Goal: Book appointment/travel/reservation

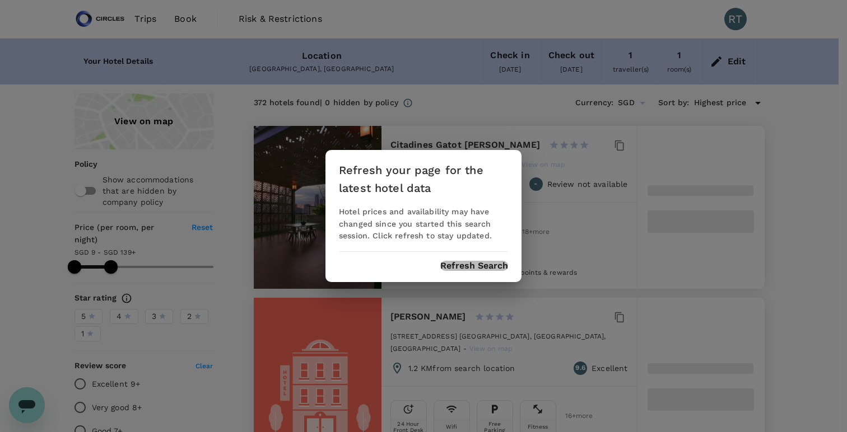
click at [463, 268] on button "Refresh Search" at bounding box center [474, 266] width 68 height 10
click at [464, 266] on button "Refresh Search" at bounding box center [474, 266] width 68 height 10
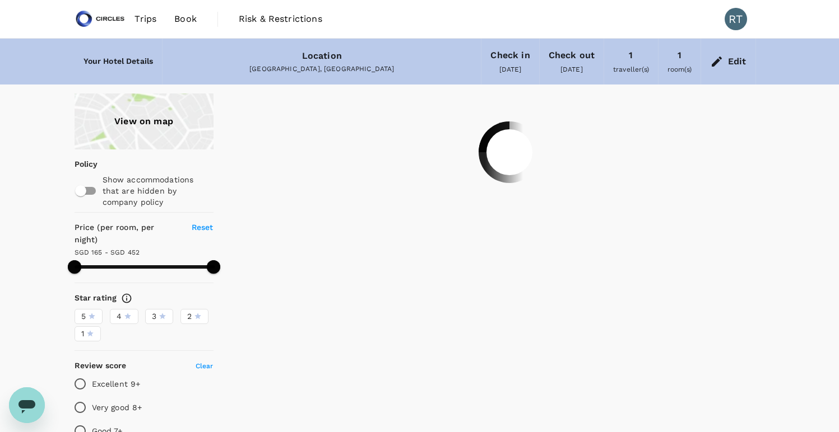
type input "451.39"
type input "61.39"
type input "451.54"
type input "15.54"
drag, startPoint x: 212, startPoint y: 251, endPoint x: 103, endPoint y: 254, distance: 109.2
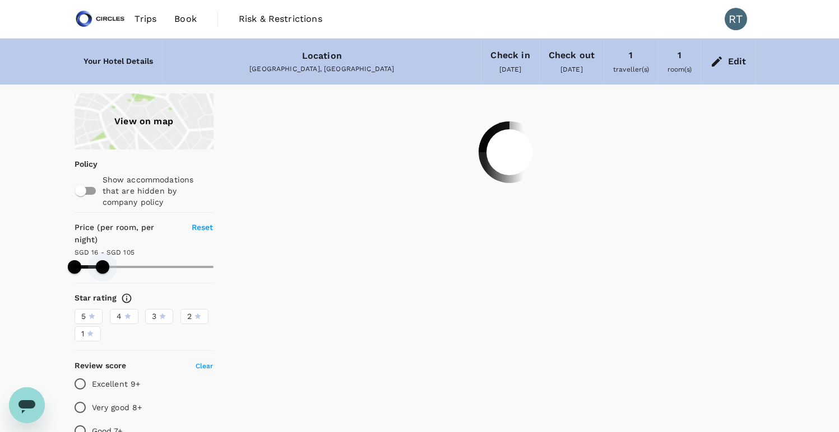
click at [103, 260] on span at bounding box center [102, 266] width 13 height 13
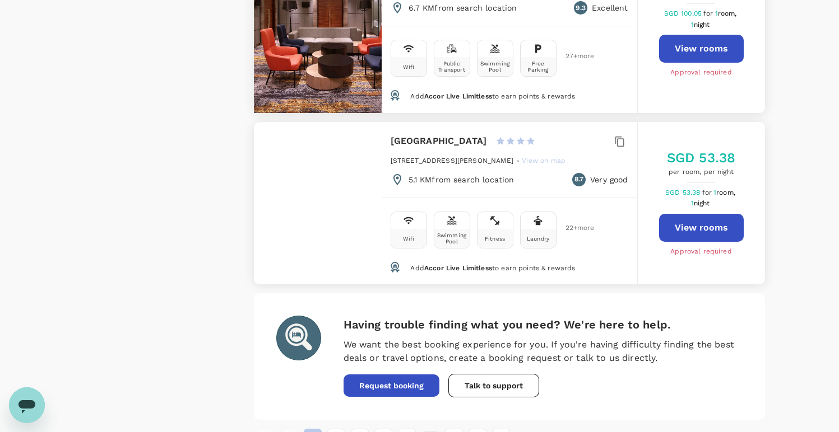
scroll to position [3262, 0]
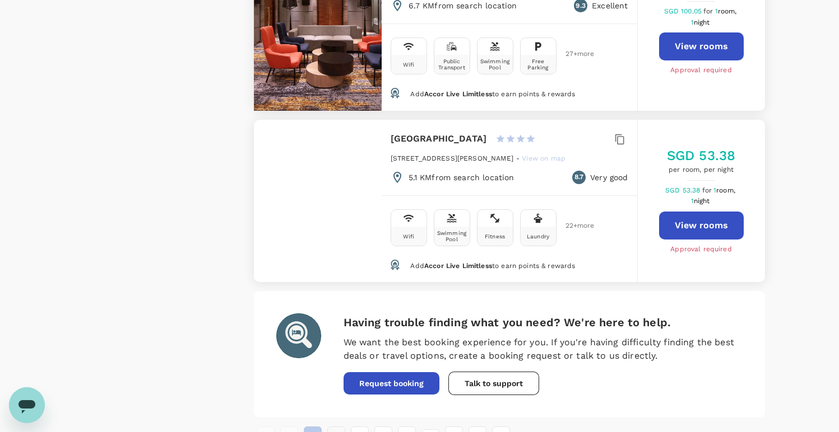
click at [338, 427] on button "2" at bounding box center [336, 436] width 18 height 18
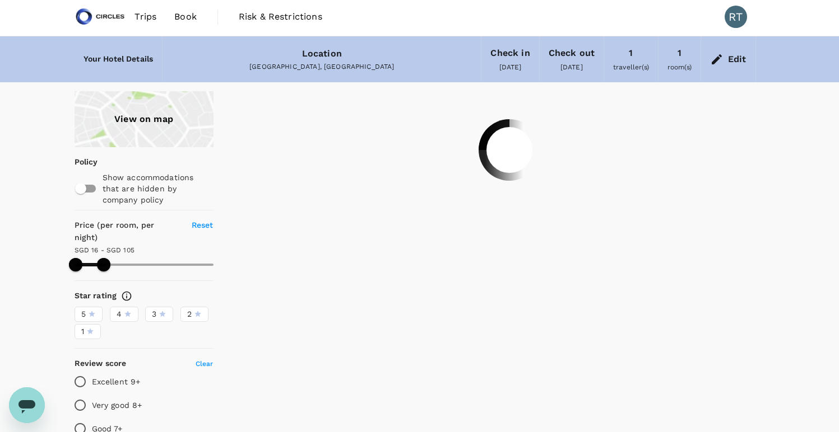
scroll to position [0, 0]
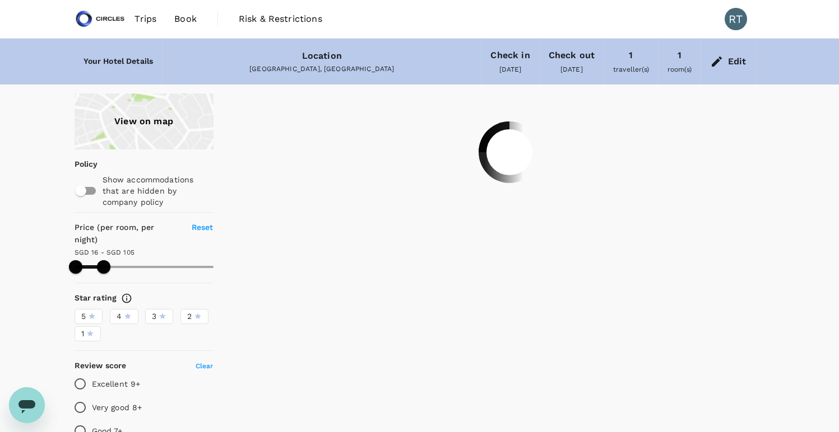
type input "105.16"
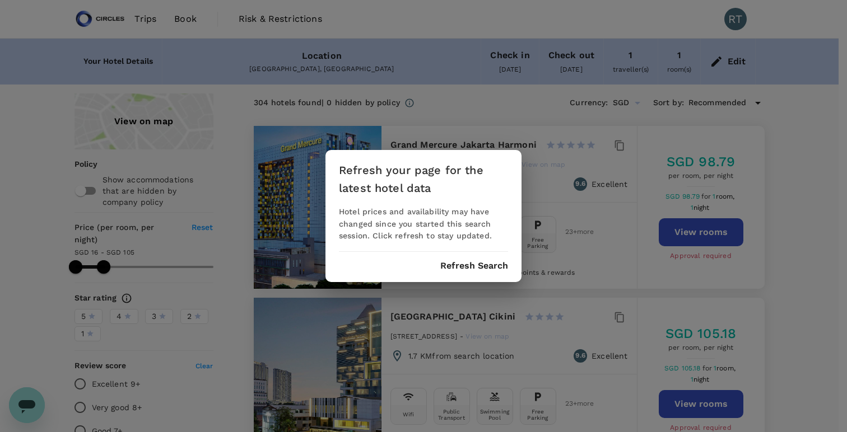
click at [458, 264] on button "Refresh Search" at bounding box center [474, 266] width 68 height 10
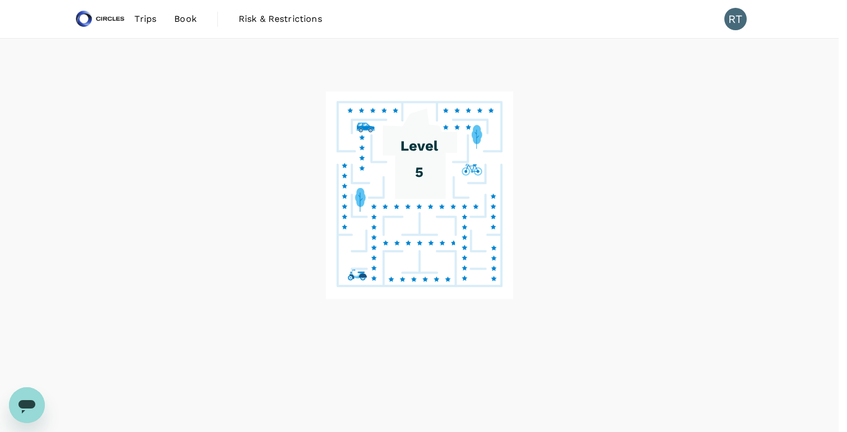
click at [502, 267] on button "Refresh Search" at bounding box center [474, 266] width 68 height 10
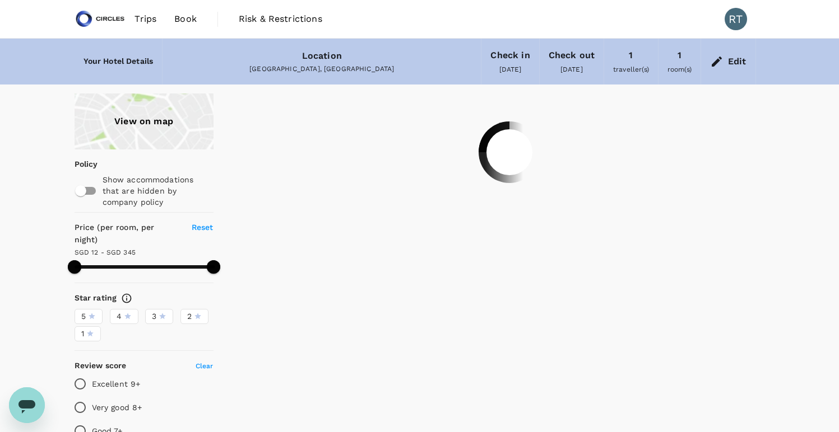
type input "344.16"
type input "11.16"
click at [322, 64] on div "[GEOGRAPHIC_DATA], [GEOGRAPHIC_DATA]" at bounding box center [321, 69] width 300 height 11
click at [726, 53] on div "Edit" at bounding box center [728, 61] width 54 height 39
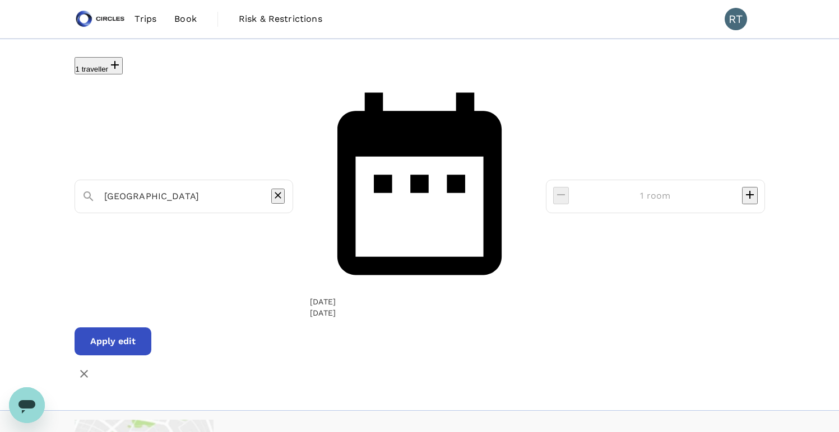
click at [255, 188] on input "[GEOGRAPHIC_DATA]" at bounding box center [179, 196] width 151 height 17
type input "451.16"
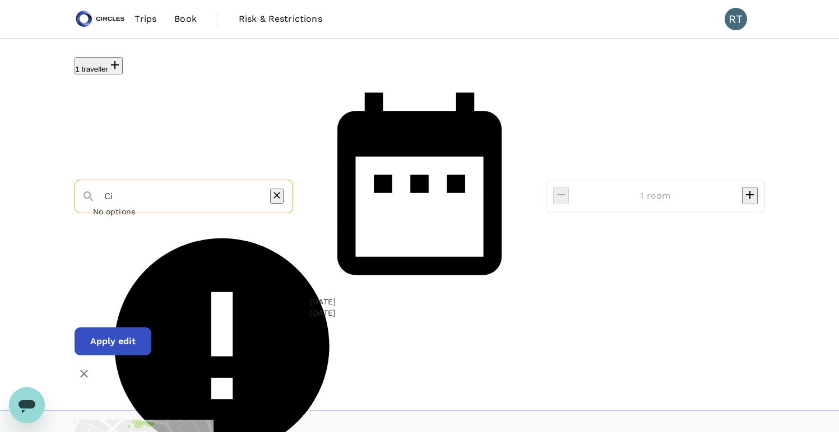
type input "Cit"
type input "451.16"
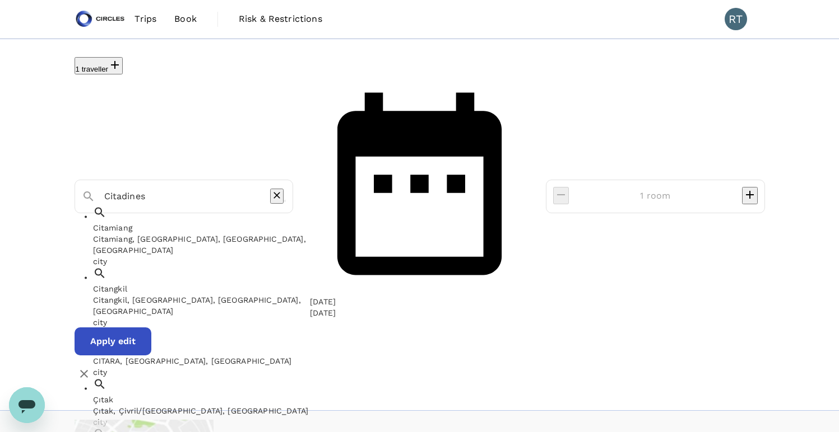
type input "Citamiang"
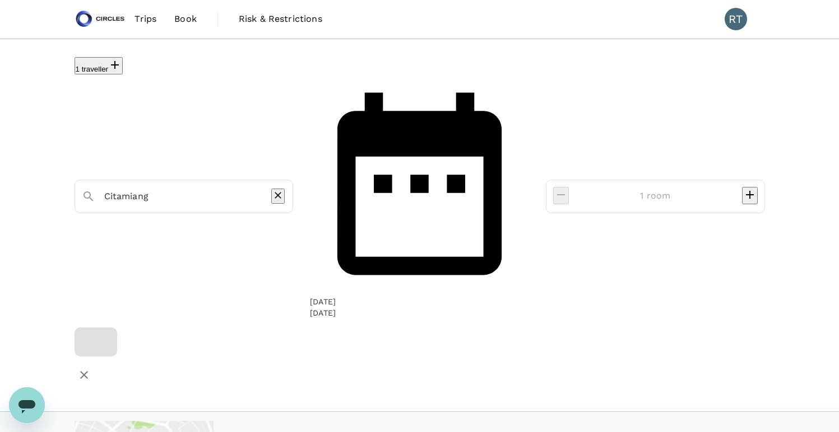
type input "451.16"
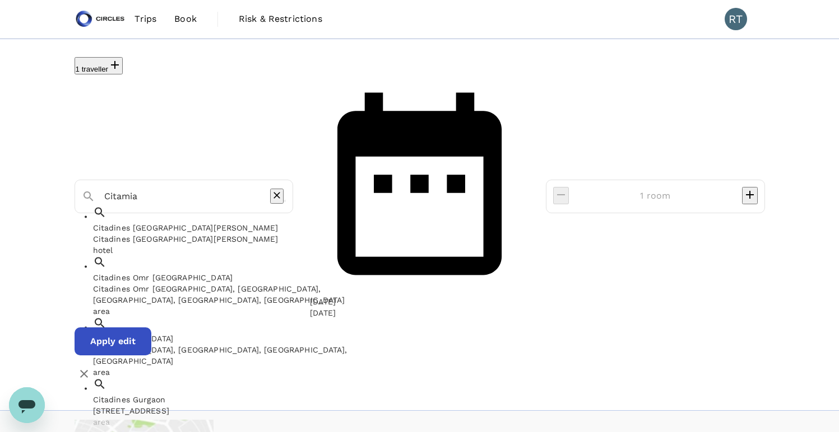
type input "Citami"
type input "451.16"
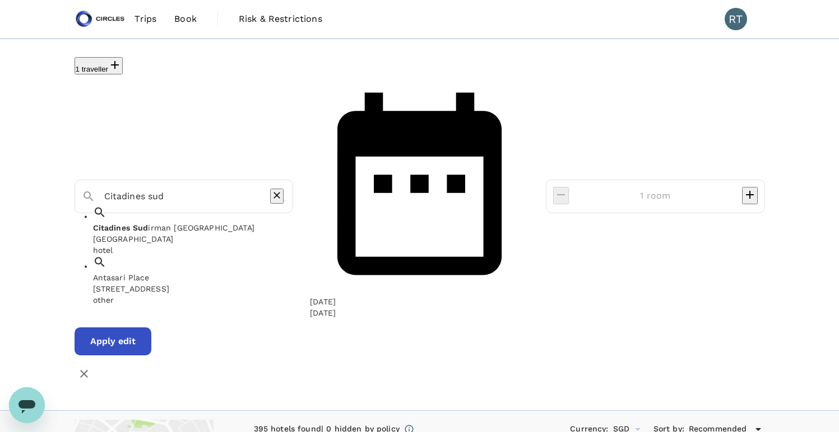
click at [235, 233] on div "[GEOGRAPHIC_DATA]" at bounding box center [222, 238] width 258 height 11
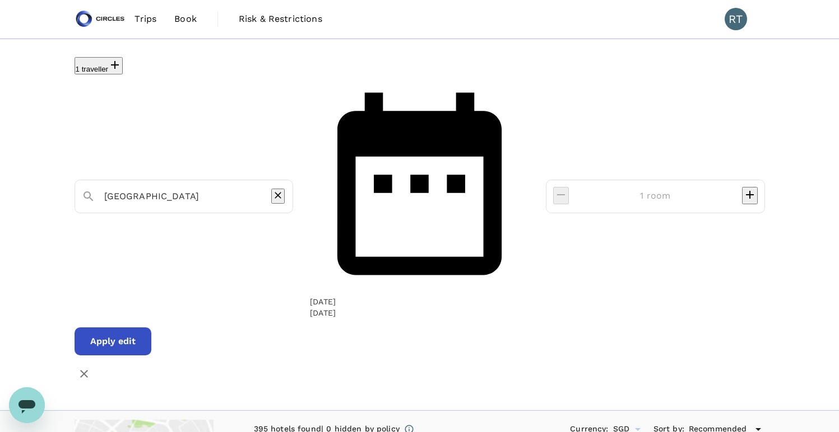
type input "[GEOGRAPHIC_DATA]"
click at [151, 328] on button "Apply edit" at bounding box center [112, 342] width 77 height 28
type input "[GEOGRAPHIC_DATA]"
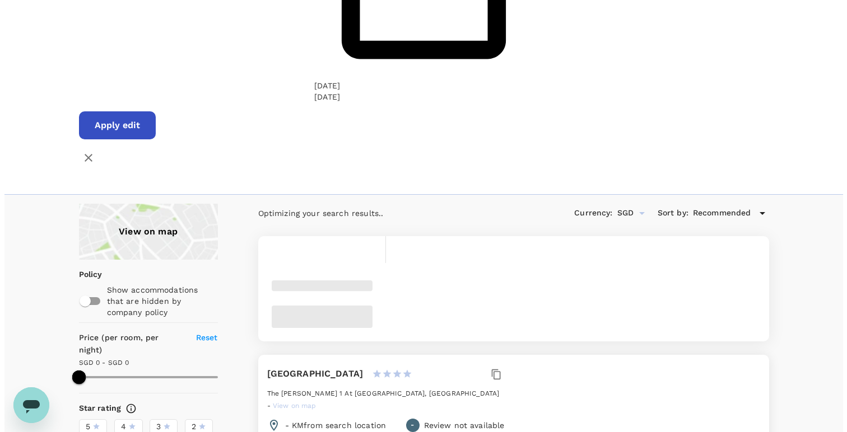
scroll to position [219, 0]
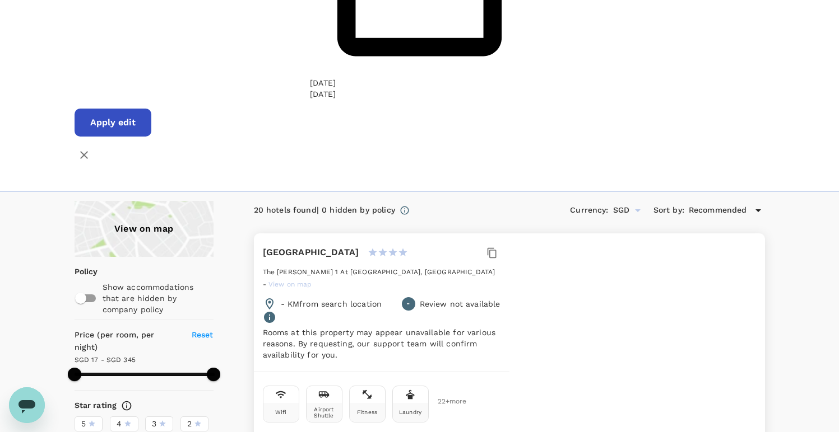
type input "344.15"
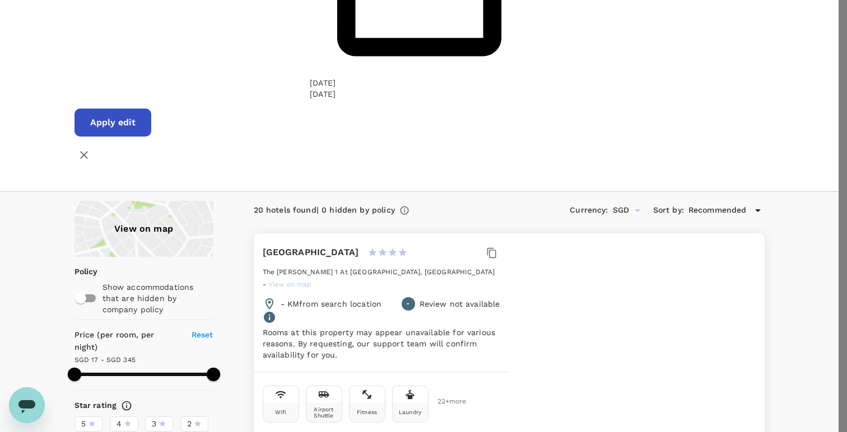
type input "[PERSON_NAME][EMAIL_ADDRESS][DOMAIN_NAME]"
type input "65"
type input "96279885"
type input "0"
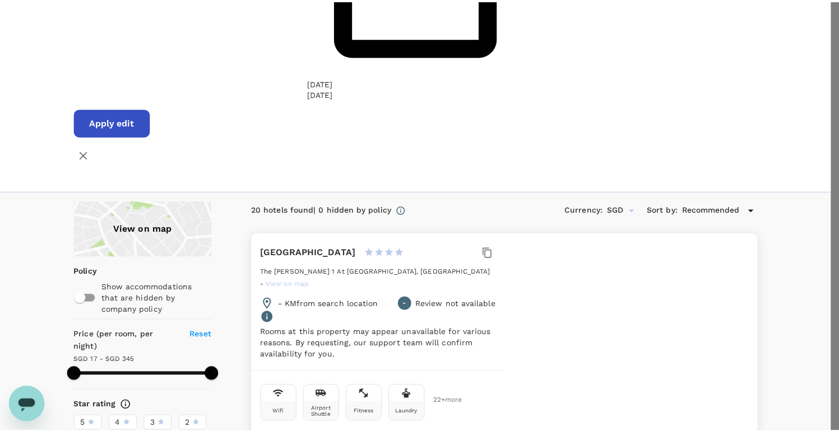
scroll to position [167, 0]
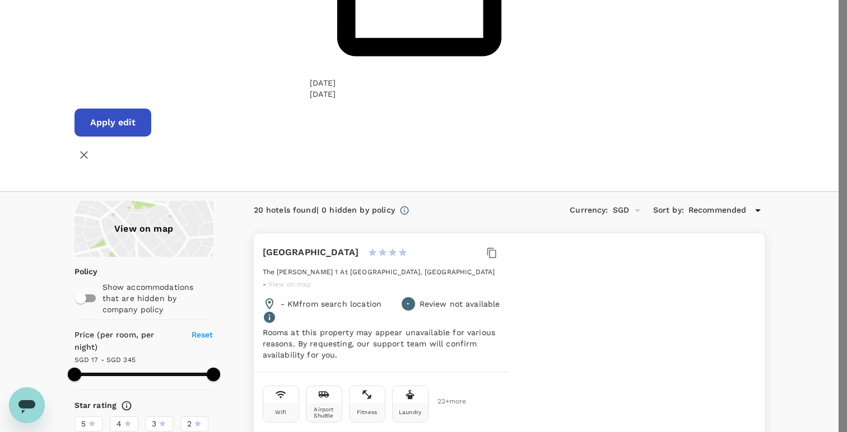
type input "90"
type textarea "I would like book for Citadines Sudirman for 1 night"
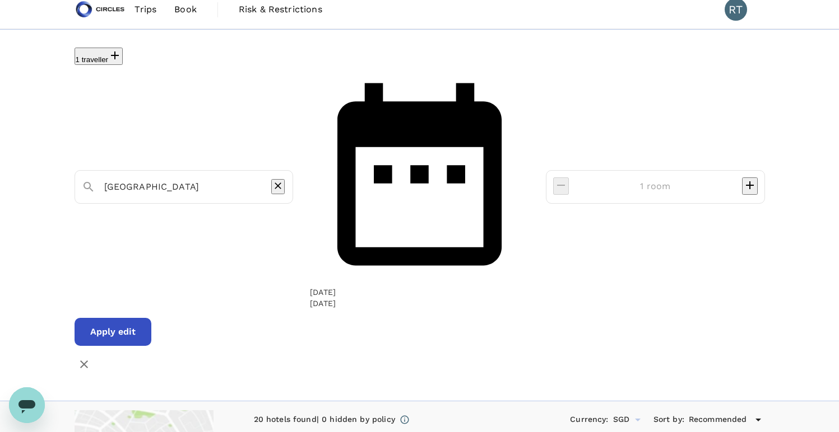
scroll to position [0, 0]
